Goal: Information Seeking & Learning: Learn about a topic

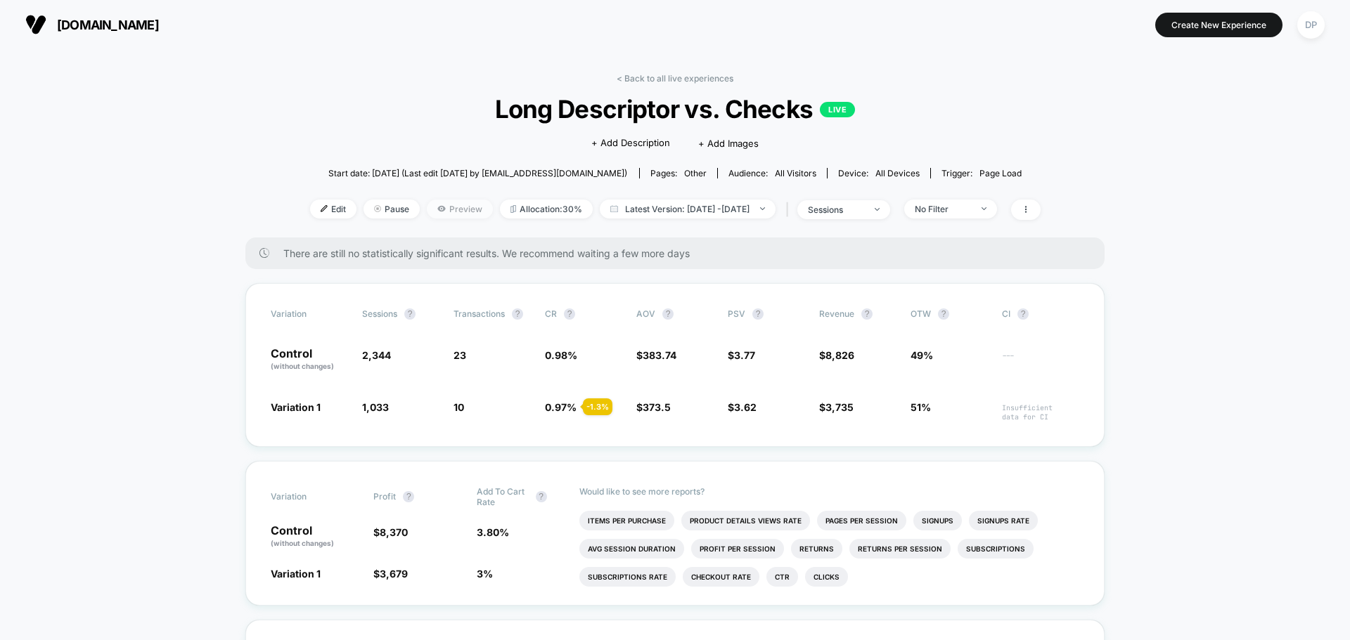
click at [427, 209] on span "Preview" at bounding box center [460, 209] width 66 height 19
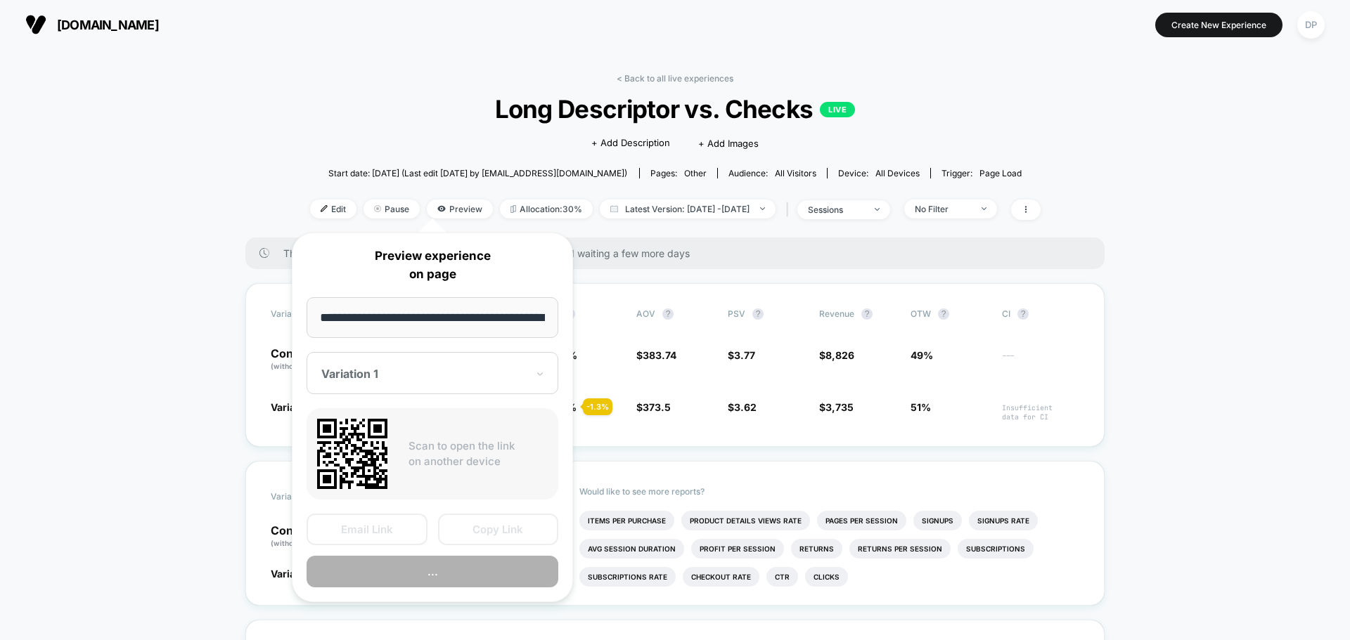
scroll to position [0, 47]
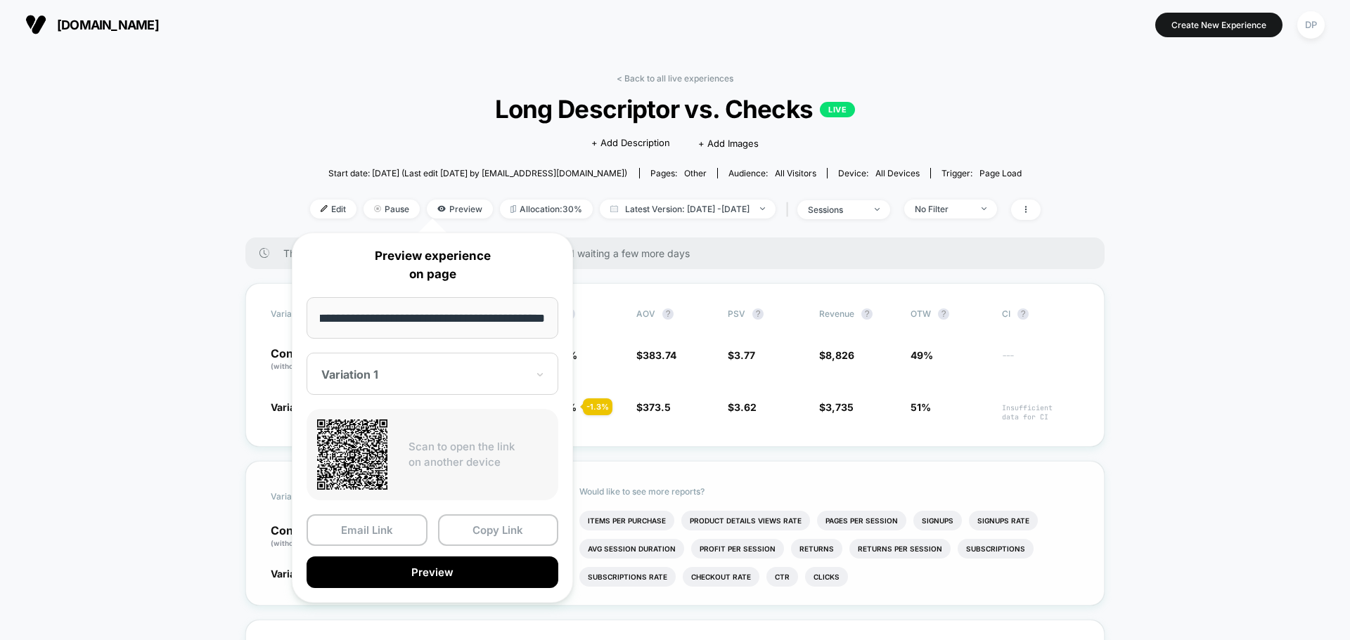
click at [398, 581] on button "Preview" at bounding box center [432, 573] width 252 height 32
